Goal: Information Seeking & Learning: Learn about a topic

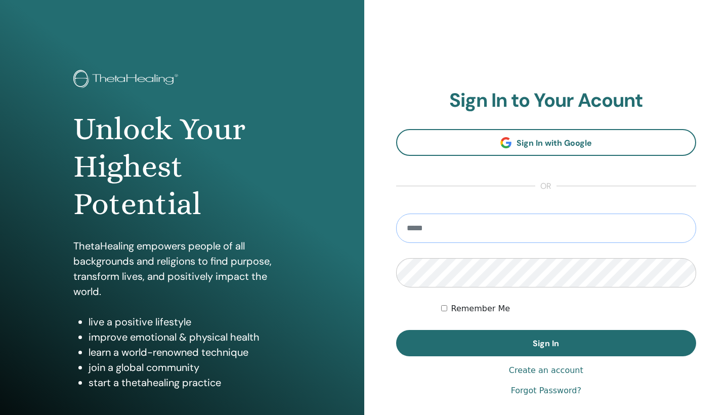
type input "**********"
click at [546, 343] on button "Sign In" at bounding box center [546, 343] width 300 height 26
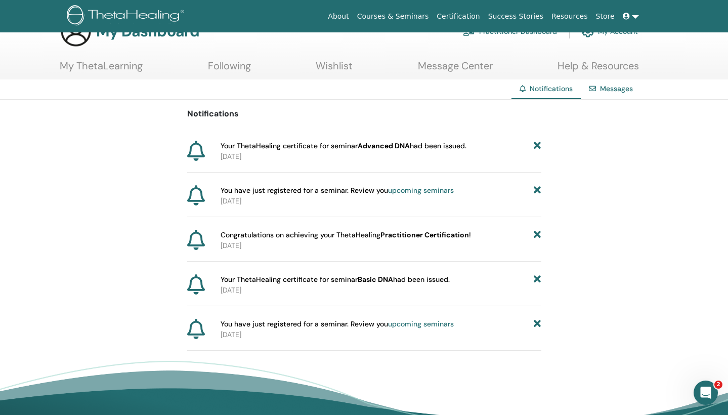
scroll to position [30, 0]
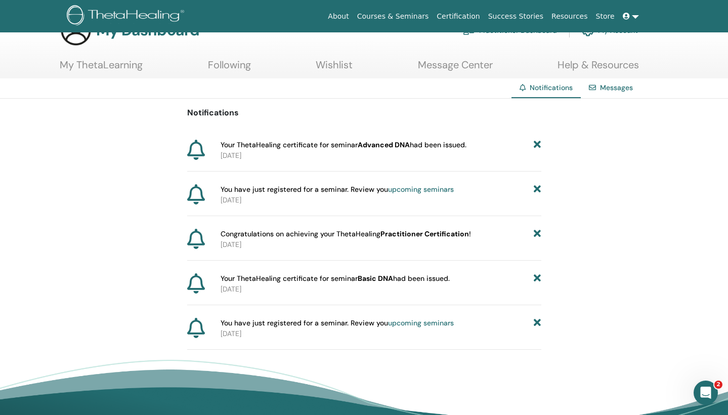
click at [412, 143] on span "Your ThetaHealing certificate for seminar Advanced DNA had been issued." at bounding box center [344, 145] width 246 height 11
drag, startPoint x: 423, startPoint y: 142, endPoint x: 276, endPoint y: 144, distance: 147.2
click at [276, 144] on span "Your ThetaHealing certificate for seminar Advanced DNA had been issued." at bounding box center [344, 145] width 246 height 11
click at [334, 133] on div "Notifications Your ThetaHealing certificate for seminar Advanced DNA had been i…" at bounding box center [364, 224] width 354 height 251
click at [95, 62] on link "My ThetaLearning" at bounding box center [101, 69] width 83 height 20
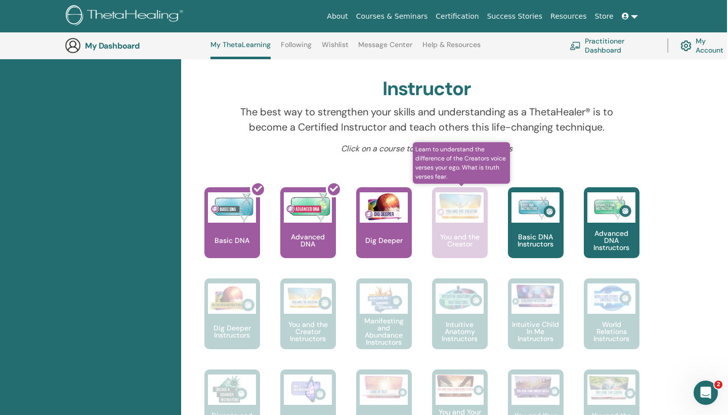
scroll to position [260, 1]
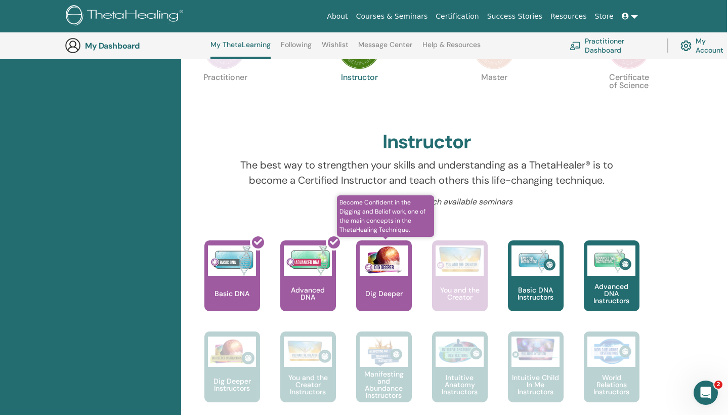
click at [378, 270] on img at bounding box center [384, 260] width 48 height 30
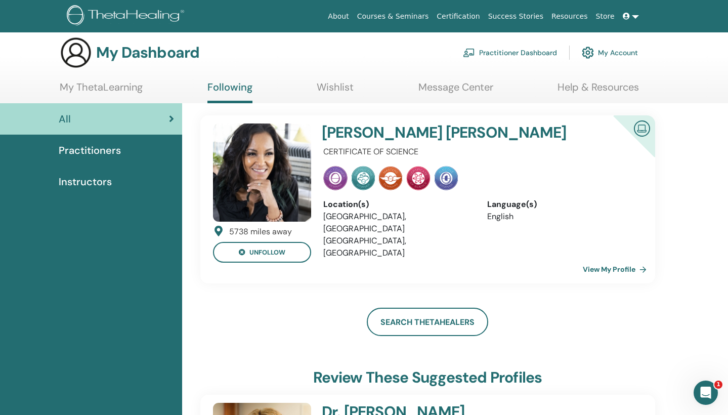
scroll to position [9, 0]
click at [609, 258] on link "View My Profile" at bounding box center [617, 268] width 68 height 20
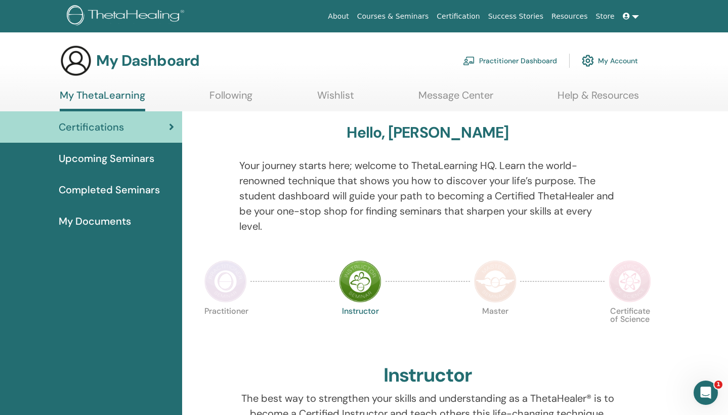
scroll to position [0, 1]
